Goal: Task Accomplishment & Management: Use online tool/utility

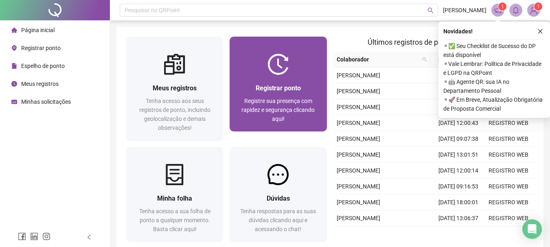
click at [249, 82] on div "Registrar ponto Registre sua presença com rapidez e segurança clicando aqui!" at bounding box center [277, 103] width 97 height 57
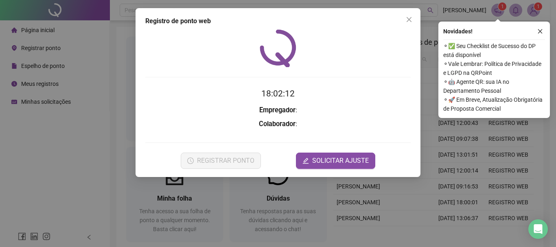
click at [154, 94] on h2 "18:02:12" at bounding box center [277, 93] width 265 height 13
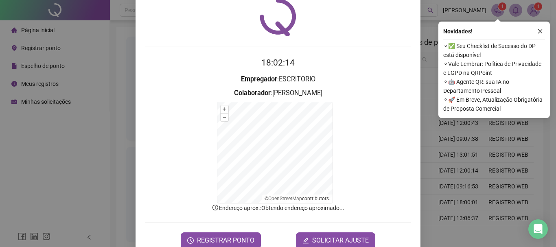
scroll to position [50, 0]
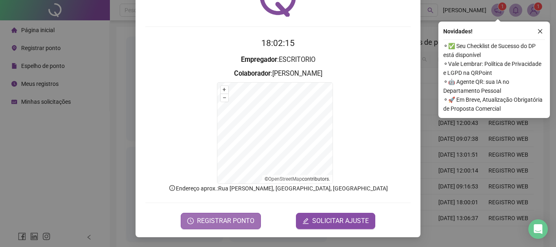
click at [216, 220] on span "REGISTRAR PONTO" at bounding box center [225, 221] width 57 height 10
